Goal: Navigation & Orientation: Find specific page/section

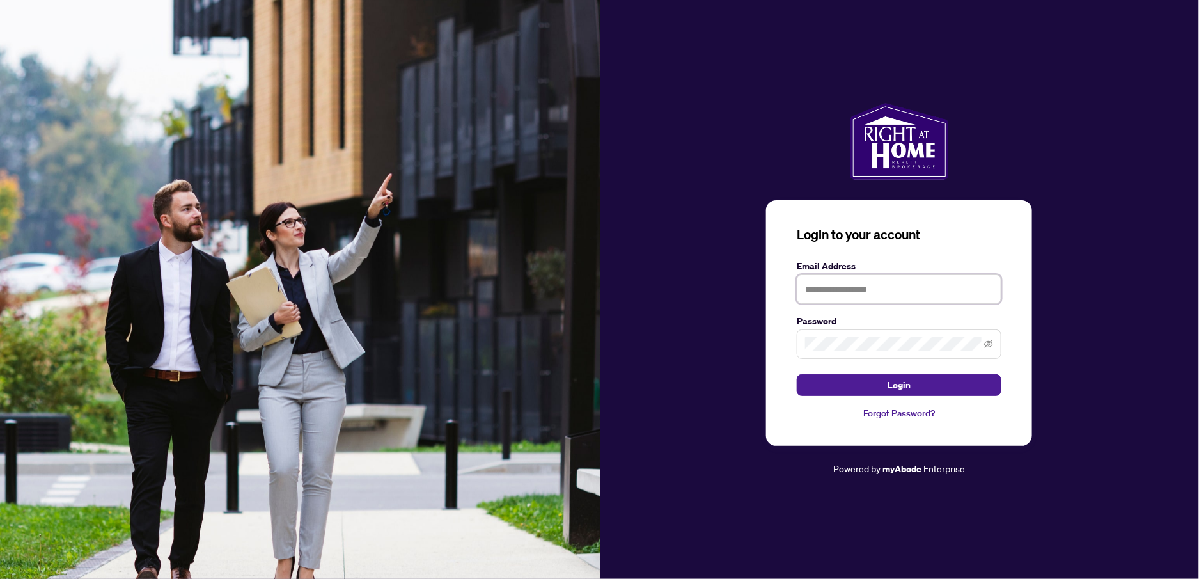
type input "**********"
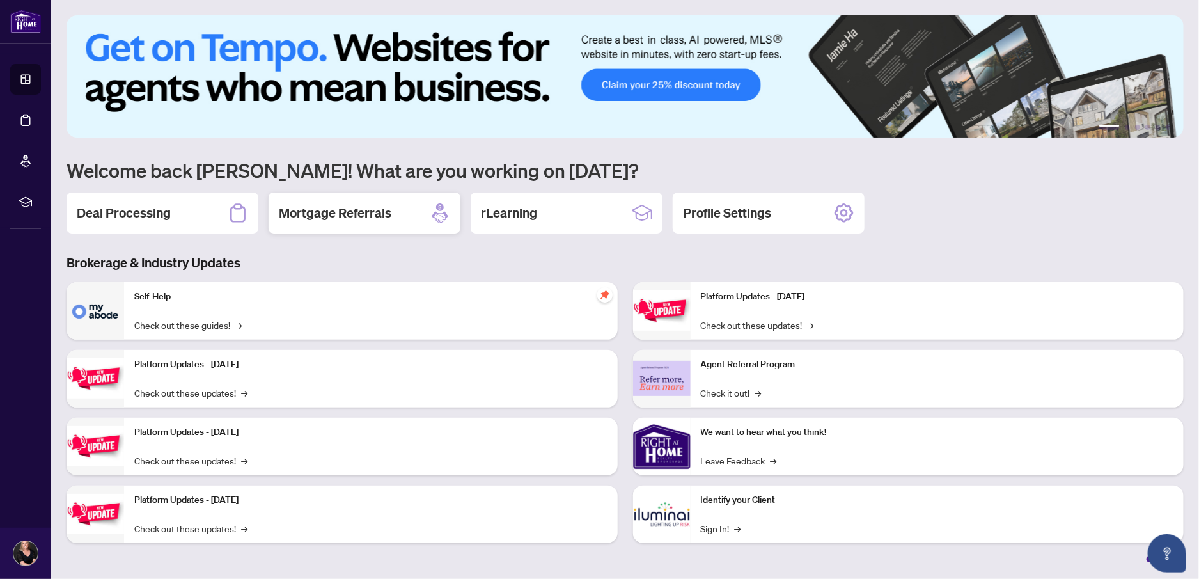
click at [361, 207] on h2 "Mortgage Referrals" at bounding box center [335, 213] width 113 height 18
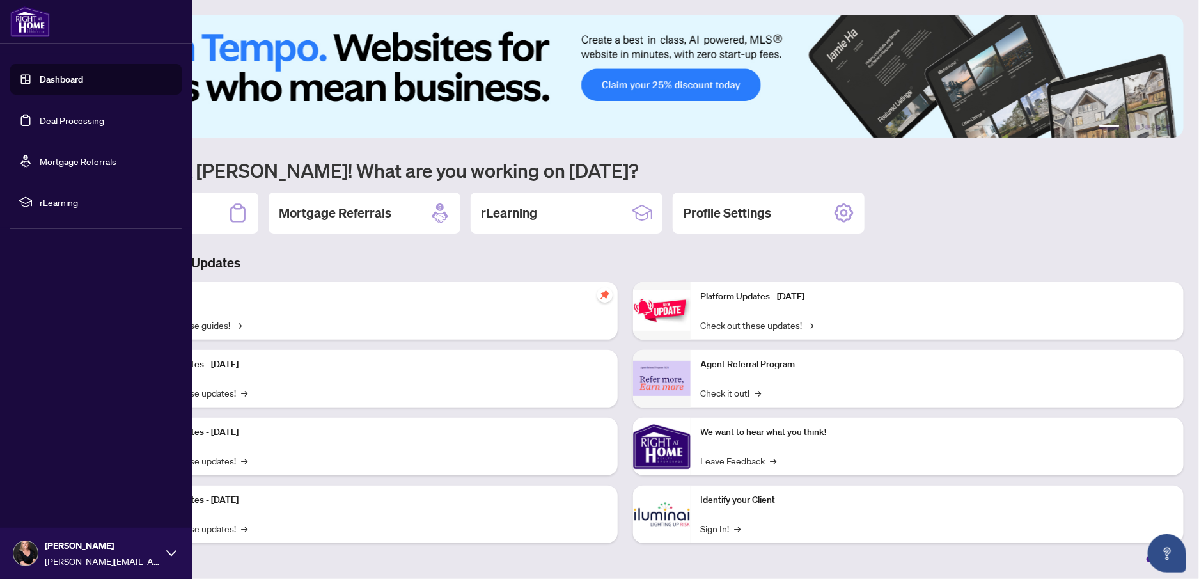
click at [45, 77] on link "Dashboard" at bounding box center [61, 80] width 43 height 12
click at [49, 159] on link "Mortgage Referrals" at bounding box center [78, 161] width 77 height 12
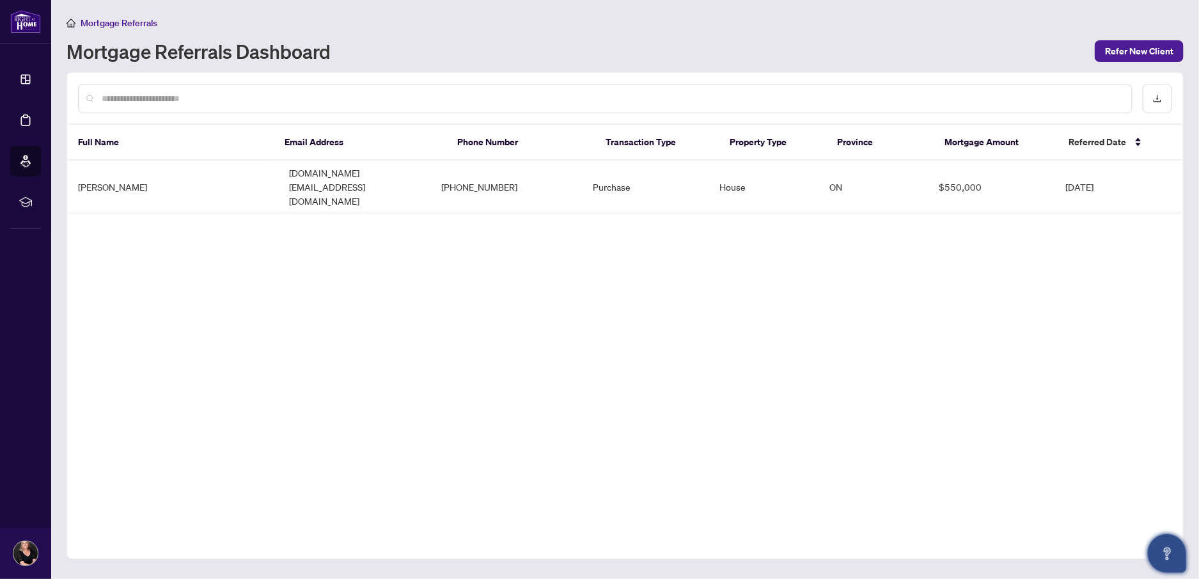
click at [1169, 549] on icon "Open asap" at bounding box center [1167, 553] width 16 height 16
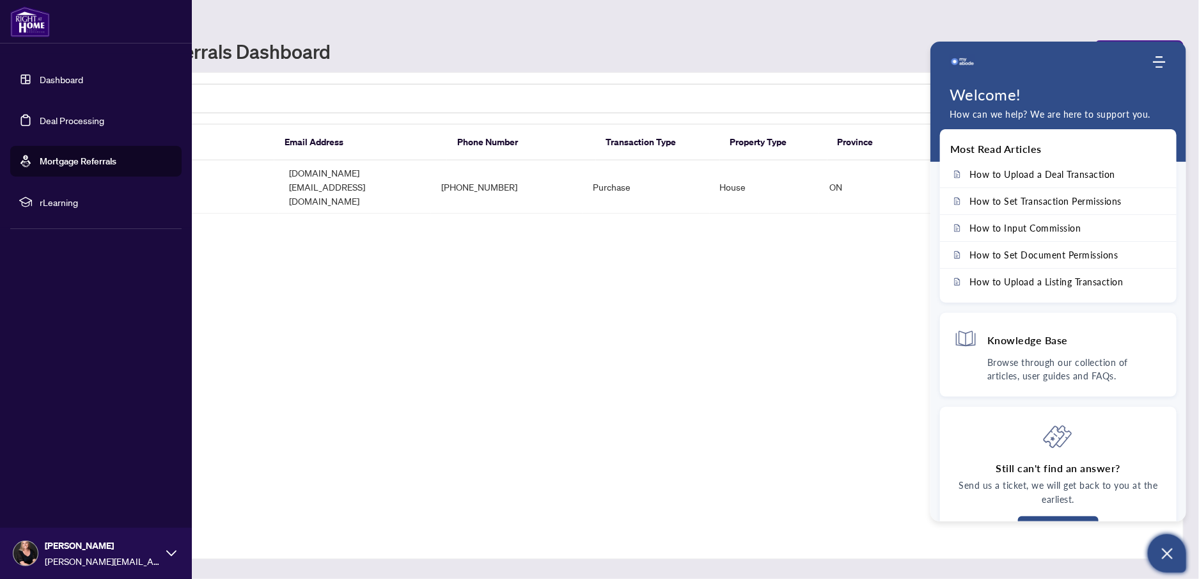
click at [40, 118] on link "Deal Processing" at bounding box center [72, 120] width 65 height 12
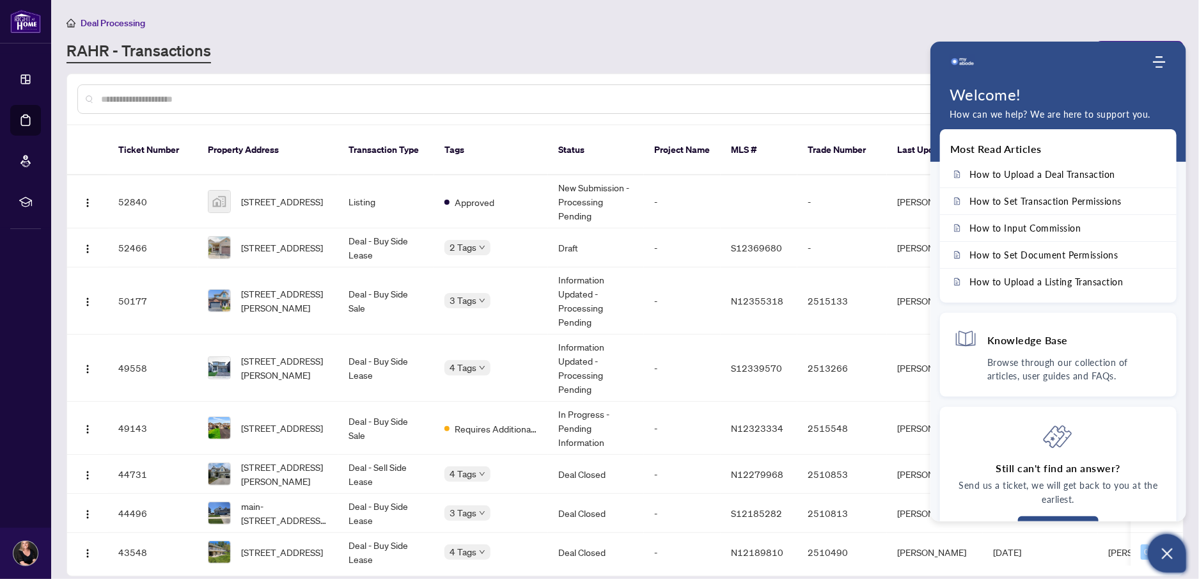
click at [1167, 551] on icon "Open asap" at bounding box center [1167, 553] width 16 height 16
